Goal: Task Accomplishment & Management: Complete application form

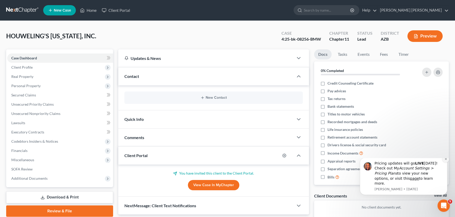
click at [447, 160] on icon "Dismiss notification" at bounding box center [446, 159] width 3 height 3
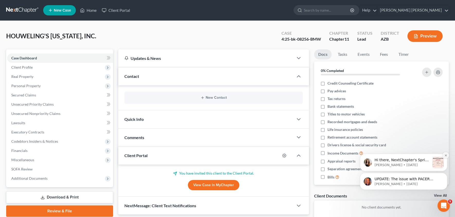
click at [447, 157] on button "Dismiss notification" at bounding box center [446, 155] width 7 height 7
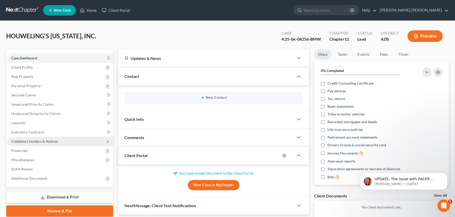
click at [50, 142] on span "Codebtors Insiders & Notices" at bounding box center [34, 141] width 47 height 4
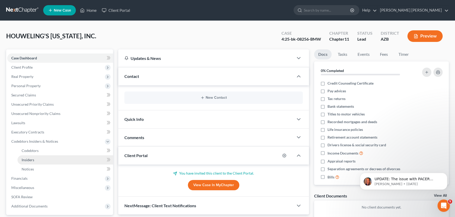
click at [49, 163] on link "Insiders" at bounding box center [65, 159] width 96 height 9
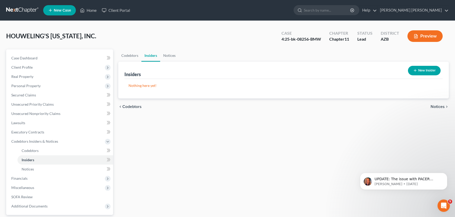
click at [426, 36] on button "Preview" at bounding box center [425, 36] width 35 height 12
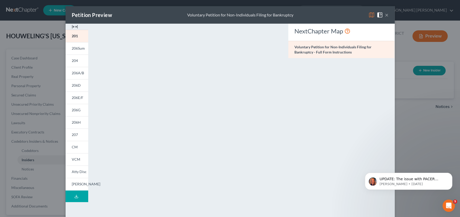
click at [385, 16] on button "×" at bounding box center [387, 15] width 4 height 6
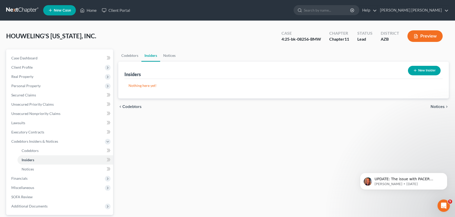
click at [423, 35] on button "Preview" at bounding box center [425, 36] width 35 height 12
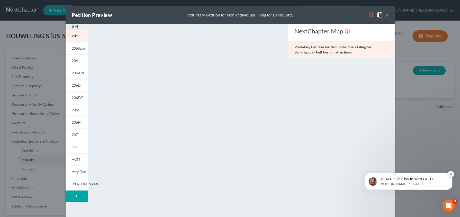
click at [451, 174] on icon "Dismiss notification" at bounding box center [451, 174] width 2 height 2
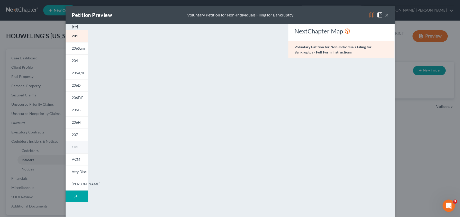
click at [73, 149] on link "CM" at bounding box center [77, 147] width 23 height 12
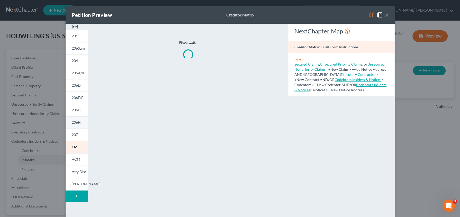
click at [77, 123] on span "206H" at bounding box center [76, 122] width 9 height 4
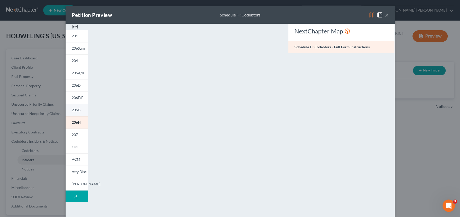
click at [72, 111] on span "206G" at bounding box center [76, 110] width 9 height 4
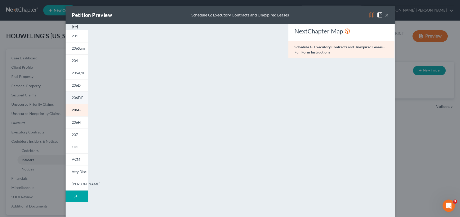
click at [77, 99] on span "206E/F" at bounding box center [78, 97] width 12 height 4
click at [73, 136] on span "207" at bounding box center [75, 134] width 6 height 4
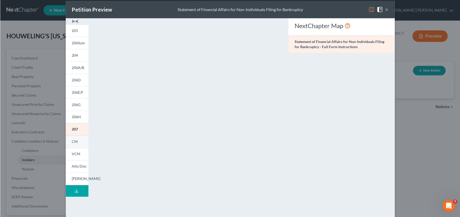
scroll to position [6, 0]
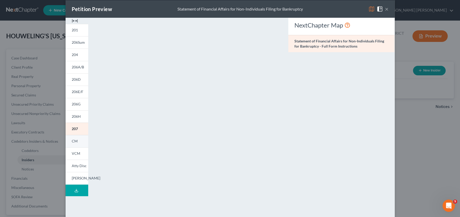
click at [74, 141] on span "CM" at bounding box center [75, 141] width 6 height 4
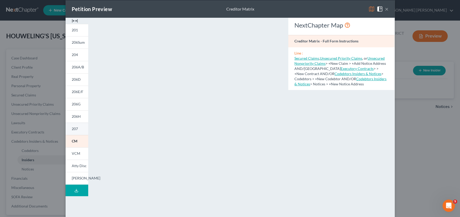
click at [74, 128] on span "207" at bounding box center [75, 129] width 6 height 4
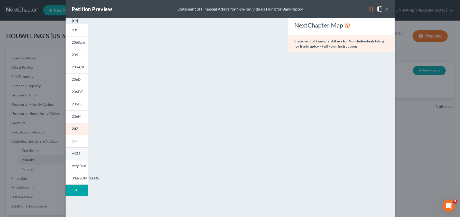
click at [76, 153] on span "VCM" at bounding box center [76, 153] width 8 height 4
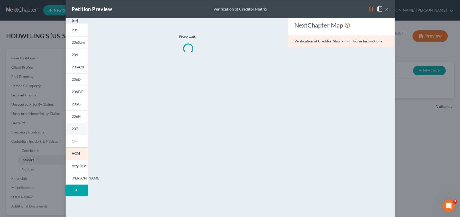
click at [72, 129] on span "207" at bounding box center [75, 129] width 6 height 4
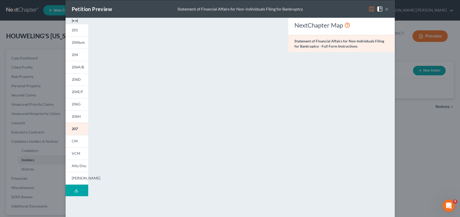
click at [31, 162] on div "Petition Preview Statement of Financial Affairs for Non-Individuals Filing for …" at bounding box center [230, 108] width 460 height 217
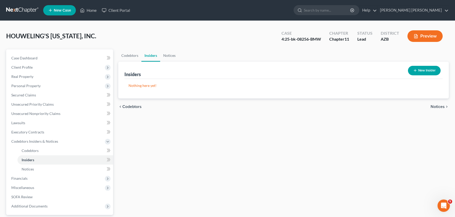
click at [426, 71] on button "New Insider" at bounding box center [424, 71] width 33 height 10
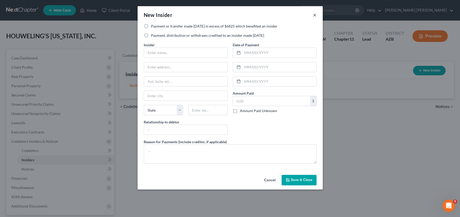
click at [315, 15] on button "×" at bounding box center [315, 15] width 4 height 6
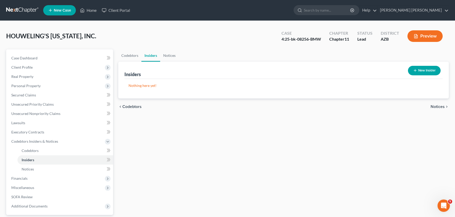
click at [425, 70] on button "New Insider" at bounding box center [424, 71] width 33 height 10
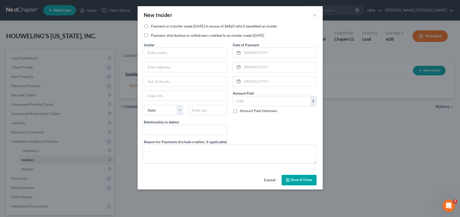
click at [269, 177] on button "Cancel" at bounding box center [270, 180] width 20 height 10
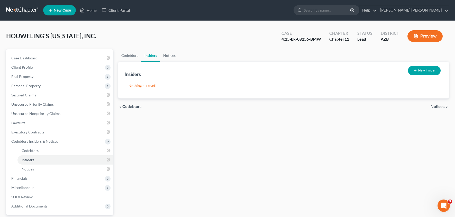
click at [420, 39] on button "Preview" at bounding box center [425, 36] width 35 height 12
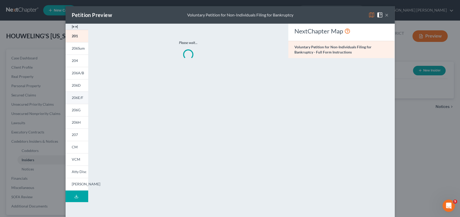
click at [74, 98] on span "206E/F" at bounding box center [78, 97] width 12 height 4
click at [385, 16] on button "×" at bounding box center [387, 15] width 4 height 6
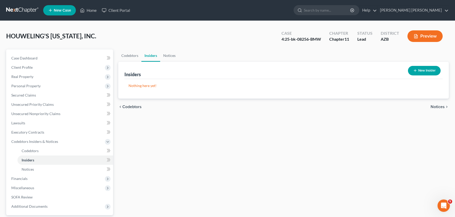
click at [423, 69] on button "New Insider" at bounding box center [424, 71] width 33 height 10
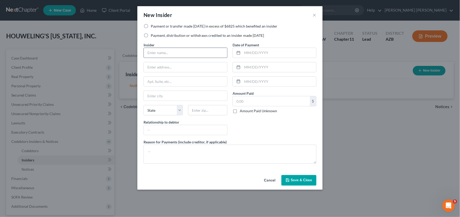
click at [159, 52] on input "text" at bounding box center [185, 53] width 83 height 10
type input "test"
click at [157, 68] on input "text" at bounding box center [185, 67] width 83 height 10
type input "[STREET_ADDRESS][PERSON_NAME]"
type input "[GEOGRAPHIC_DATA]"
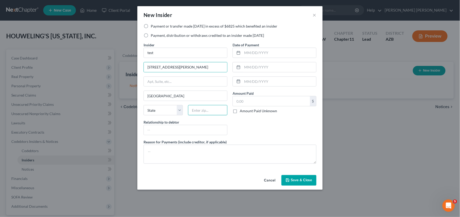
type input "45458"
select select "36"
click at [245, 101] on input "text" at bounding box center [271, 101] width 77 height 10
type input "99,999"
click at [248, 123] on div "Date of Payment Amount Paid 99,999.00 $ Amount Paid Unknown Balance Undetermine…" at bounding box center [274, 90] width 89 height 97
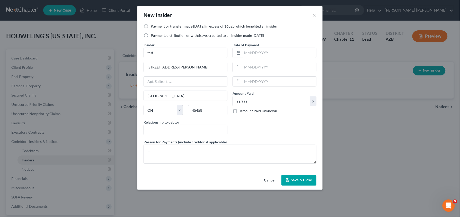
click at [302, 182] on span "Save & Close" at bounding box center [302, 180] width 22 height 4
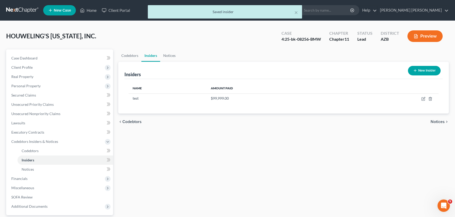
click at [421, 37] on button "Preview" at bounding box center [425, 36] width 35 height 12
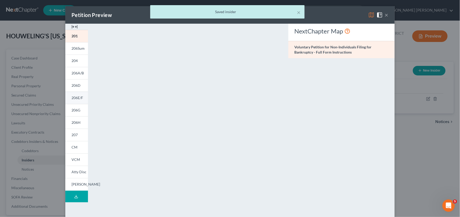
click at [78, 96] on span "206E/F" at bounding box center [77, 97] width 12 height 4
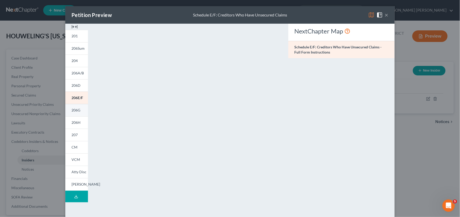
click at [72, 113] on link "206G" at bounding box center [76, 110] width 23 height 12
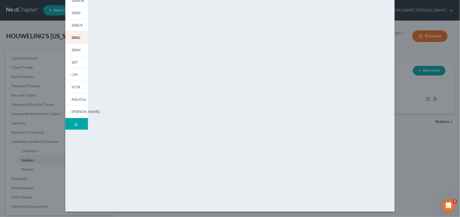
scroll to position [73, 0]
click at [71, 50] on span "206H" at bounding box center [75, 49] width 9 height 4
click at [76, 64] on link "207" at bounding box center [76, 62] width 23 height 12
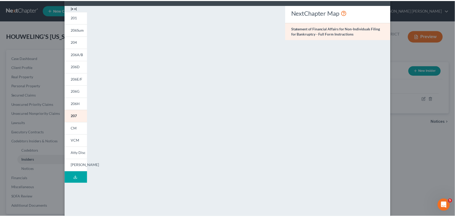
scroll to position [0, 0]
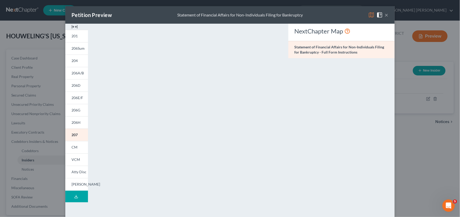
click at [385, 15] on button "×" at bounding box center [387, 15] width 4 height 6
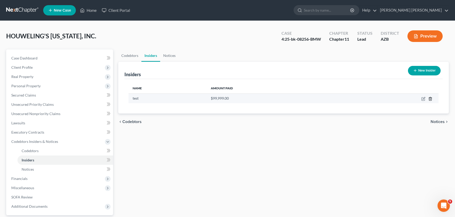
click at [432, 99] on icon "button" at bounding box center [430, 98] width 2 height 3
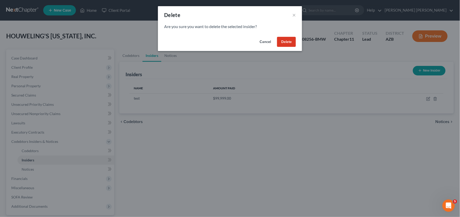
click at [289, 44] on button "Delete" at bounding box center [286, 42] width 19 height 10
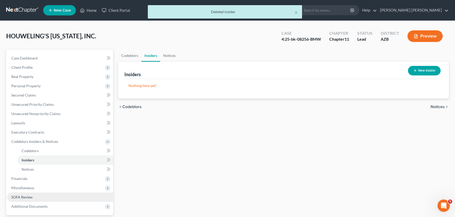
click at [44, 197] on link "SOFA Review" at bounding box center [60, 196] width 106 height 9
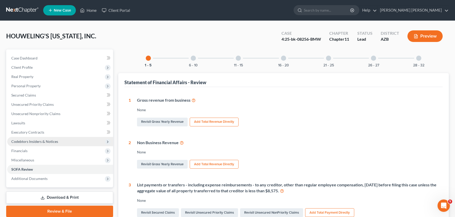
click at [35, 140] on span "Codebtors Insiders & Notices" at bounding box center [34, 141] width 47 height 4
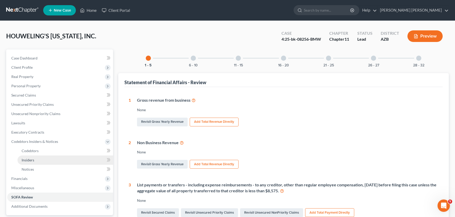
click at [37, 160] on link "Insiders" at bounding box center [65, 159] width 96 height 9
